Goal: Task Accomplishment & Management: Manage account settings

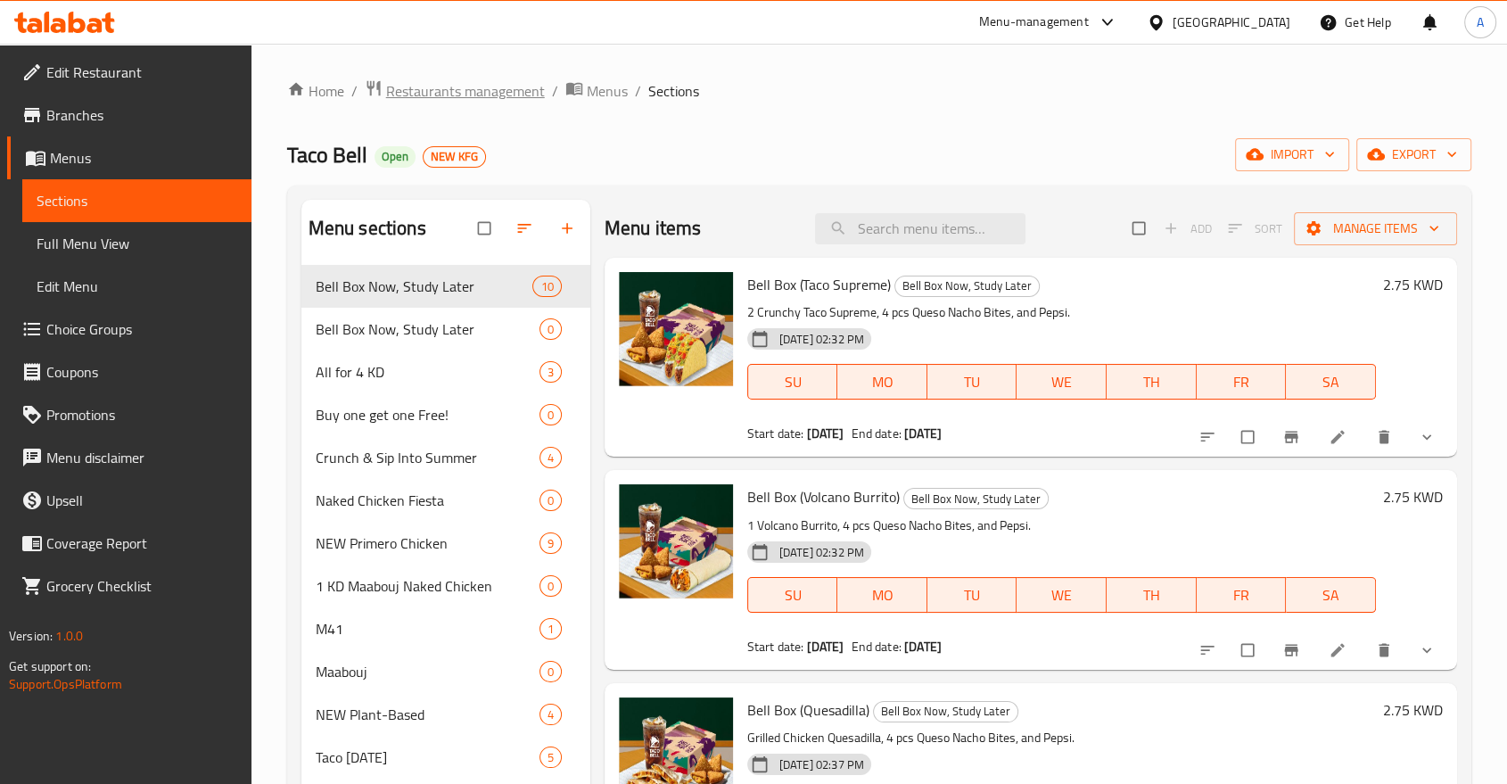
click at [442, 81] on span "Restaurants management" at bounding box center [465, 90] width 159 height 21
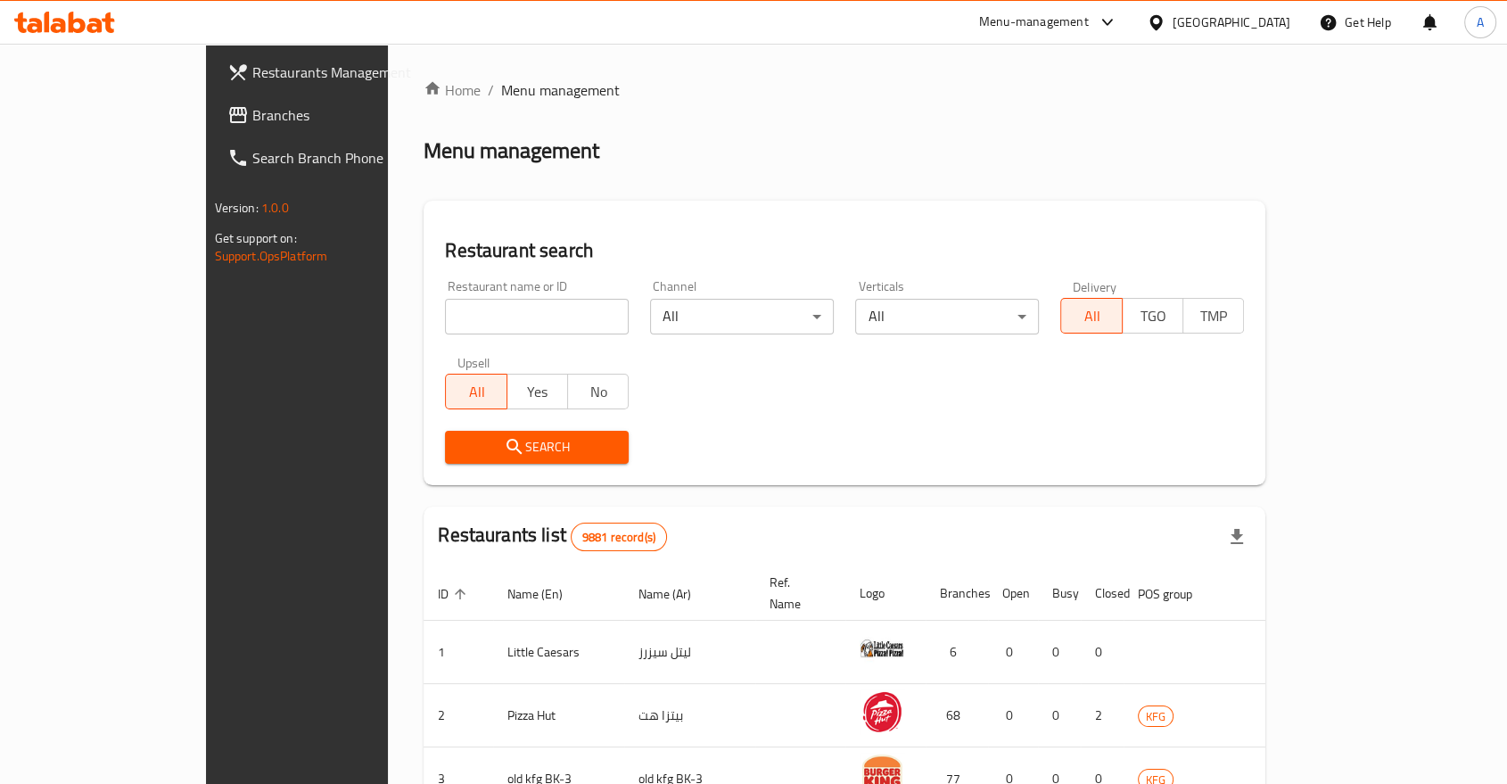
click at [252, 107] on span "Branches" at bounding box center [347, 114] width 191 height 21
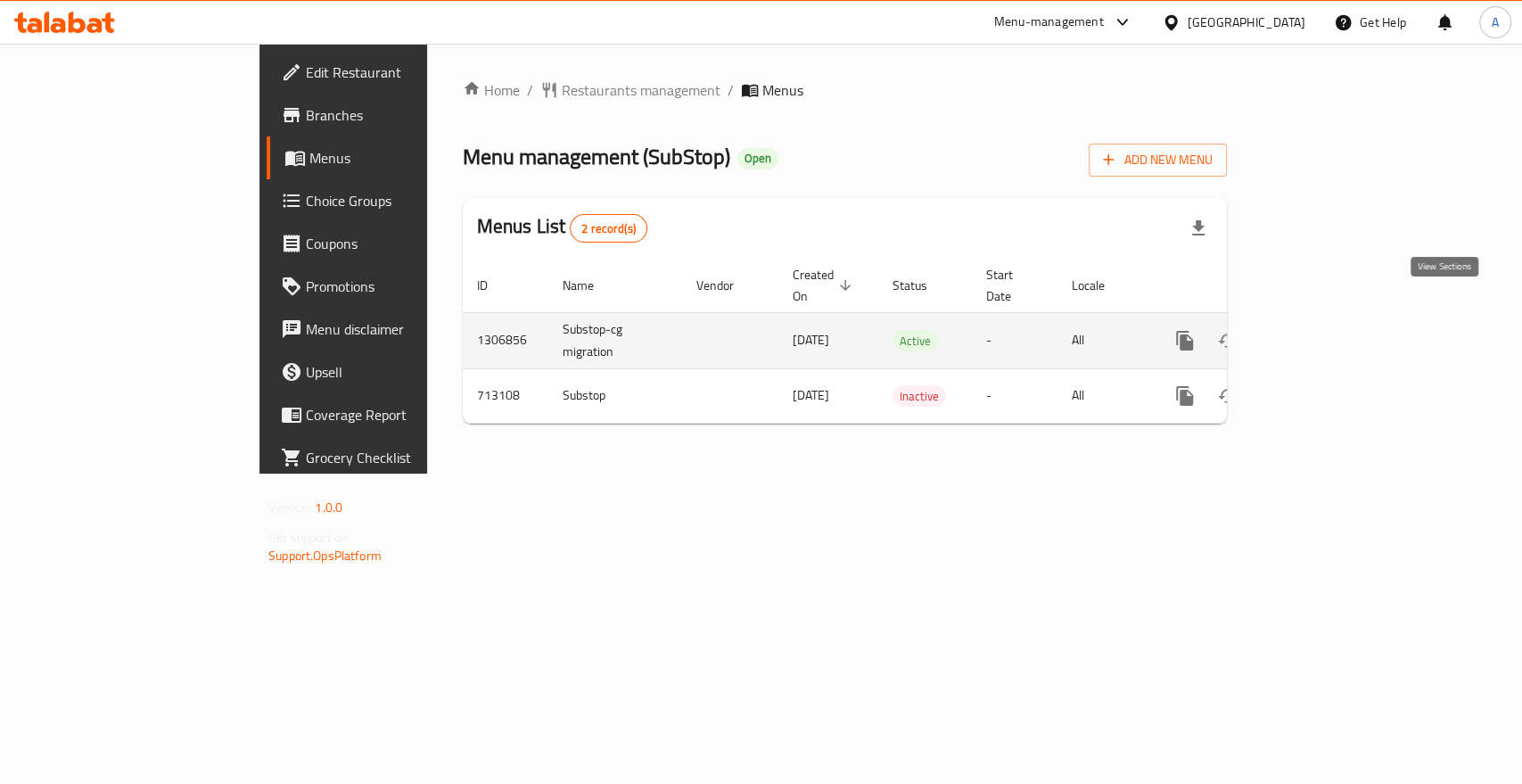
click at [1324, 330] on icon "enhanced table" at bounding box center [1313, 340] width 21 height 21
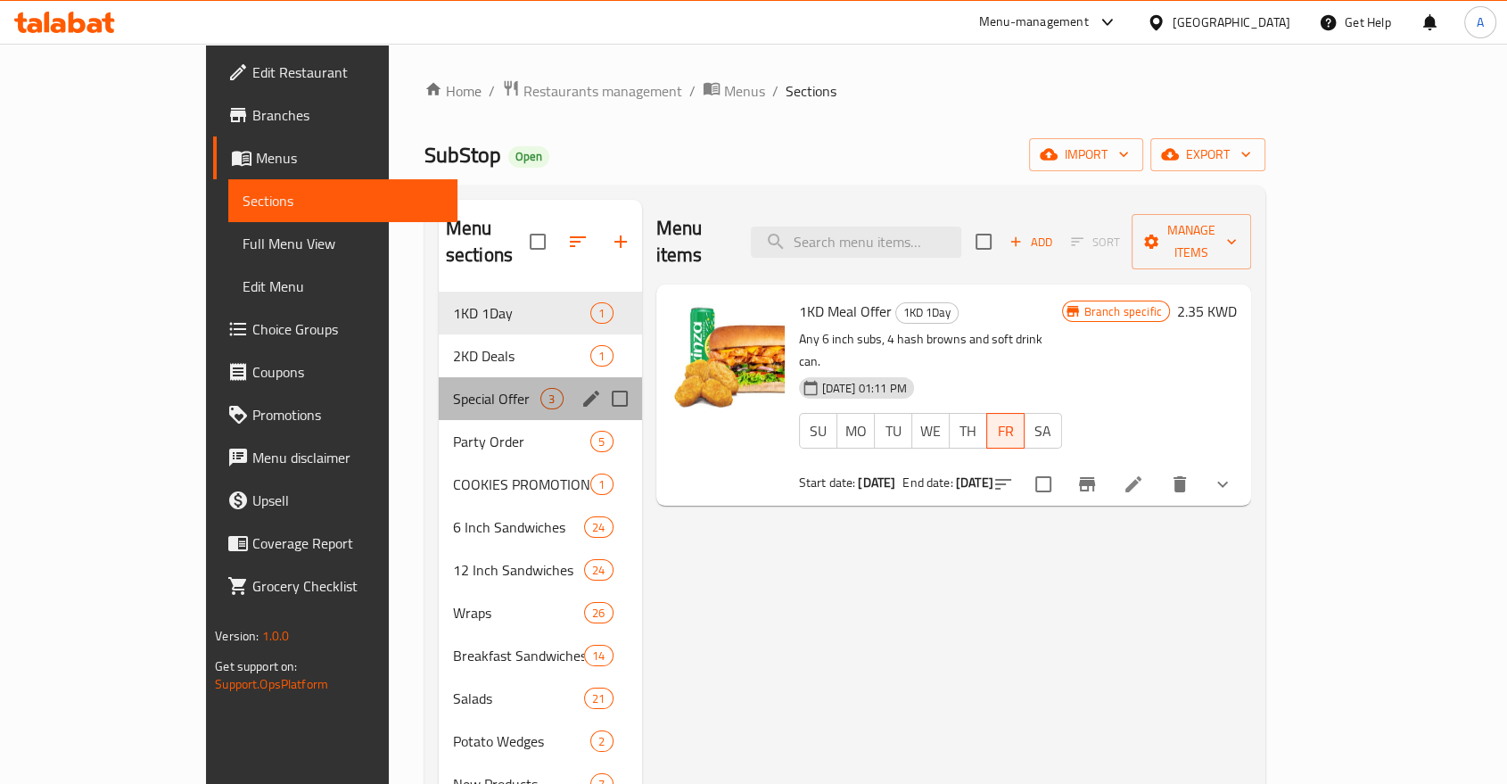
click at [439, 377] on div "Special Offer 3" at bounding box center [540, 398] width 203 height 43
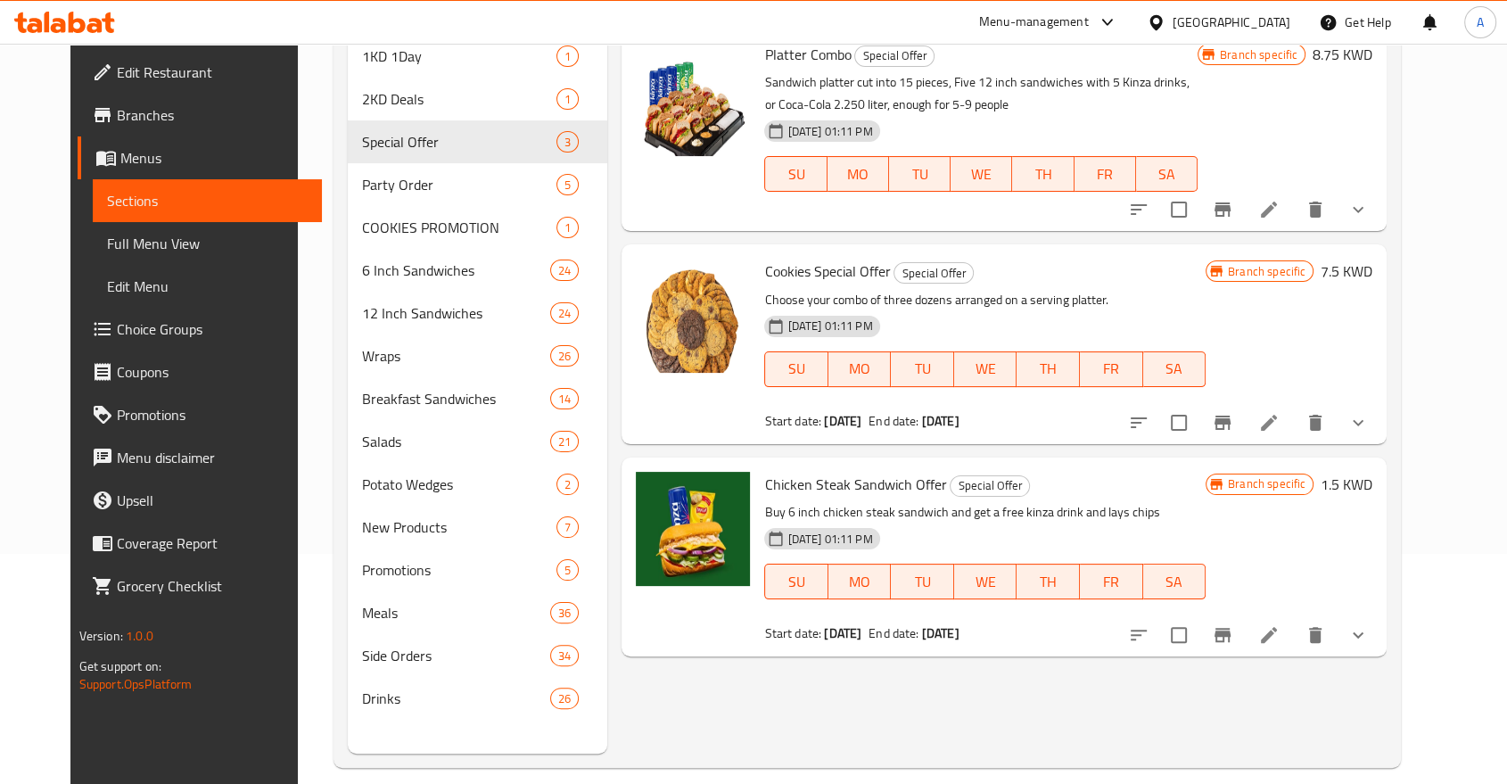
scroll to position [247, 0]
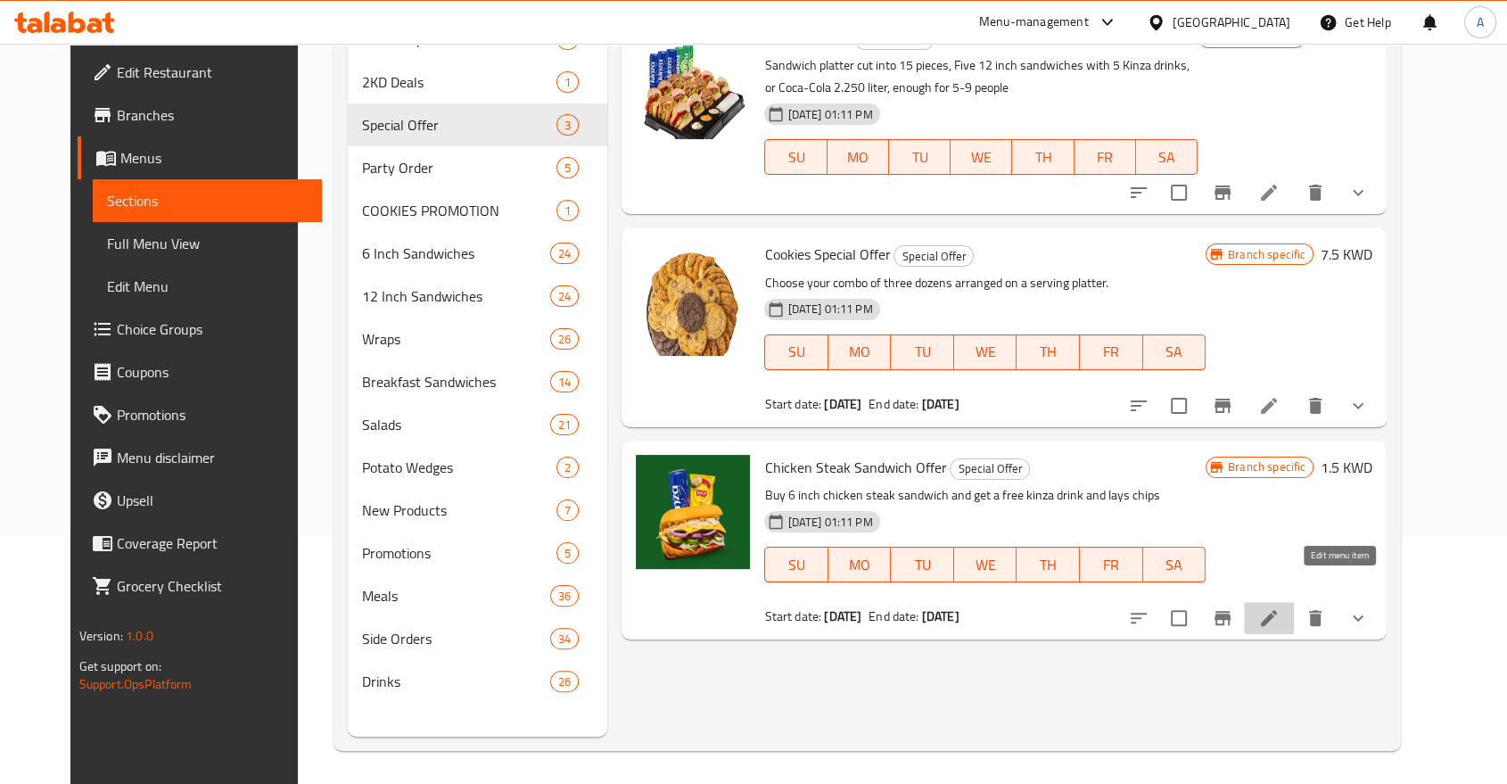
click at [1277, 610] on icon at bounding box center [1269, 618] width 16 height 16
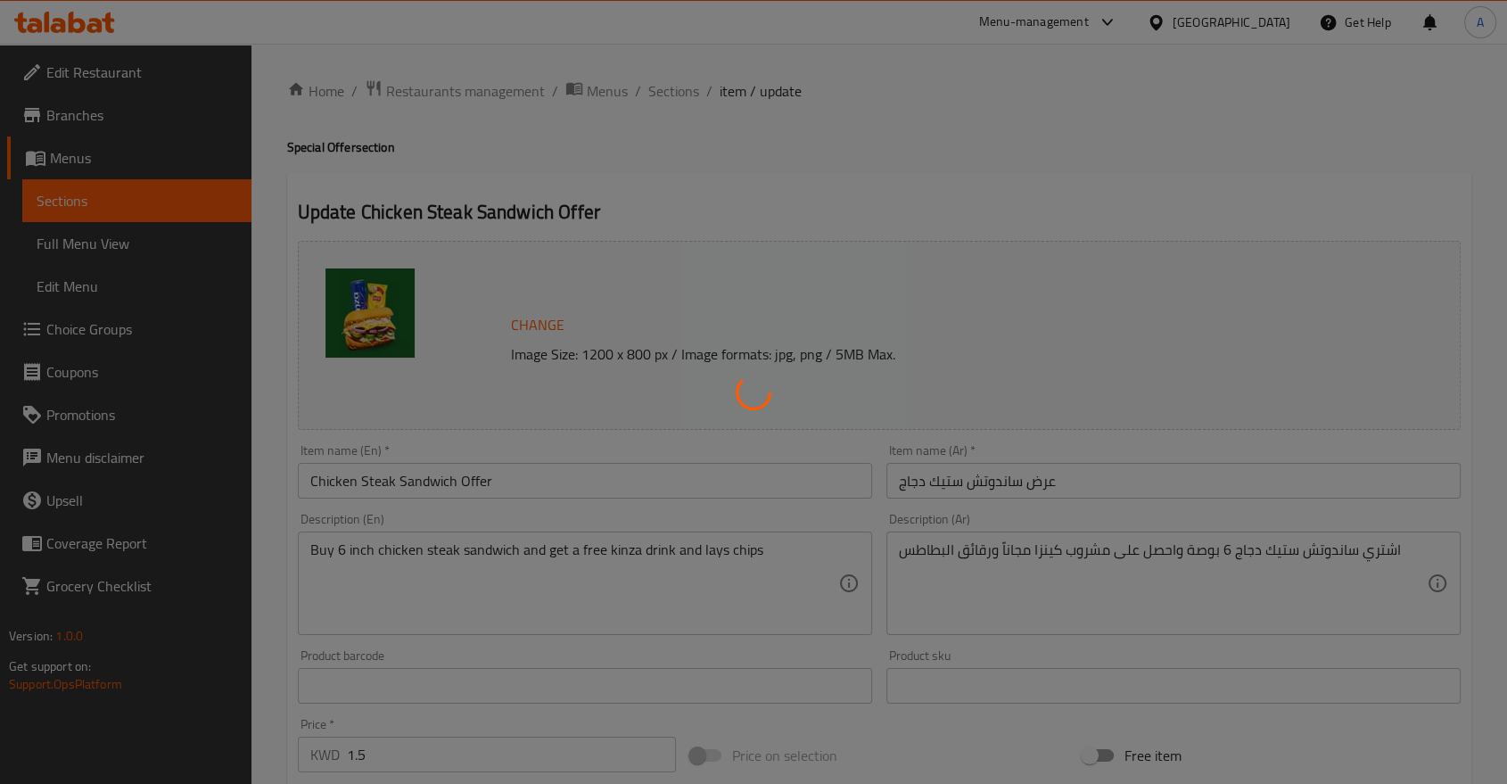
click at [705, 194] on div at bounding box center [753, 392] width 1507 height 784
click at [532, 133] on div at bounding box center [753, 392] width 1507 height 784
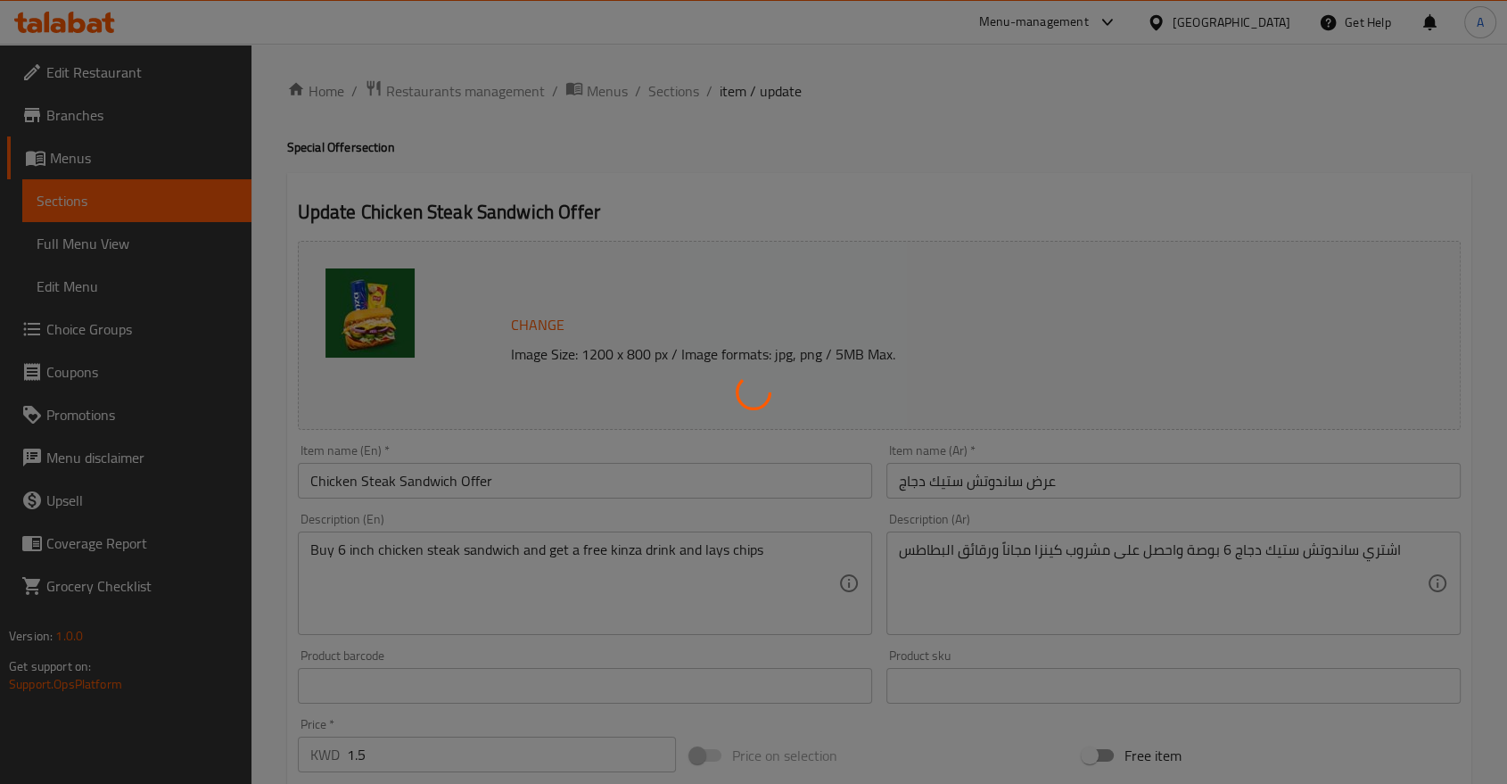
click at [709, 169] on div at bounding box center [753, 392] width 1507 height 784
